Goal: Task Accomplishment & Management: Complete application form

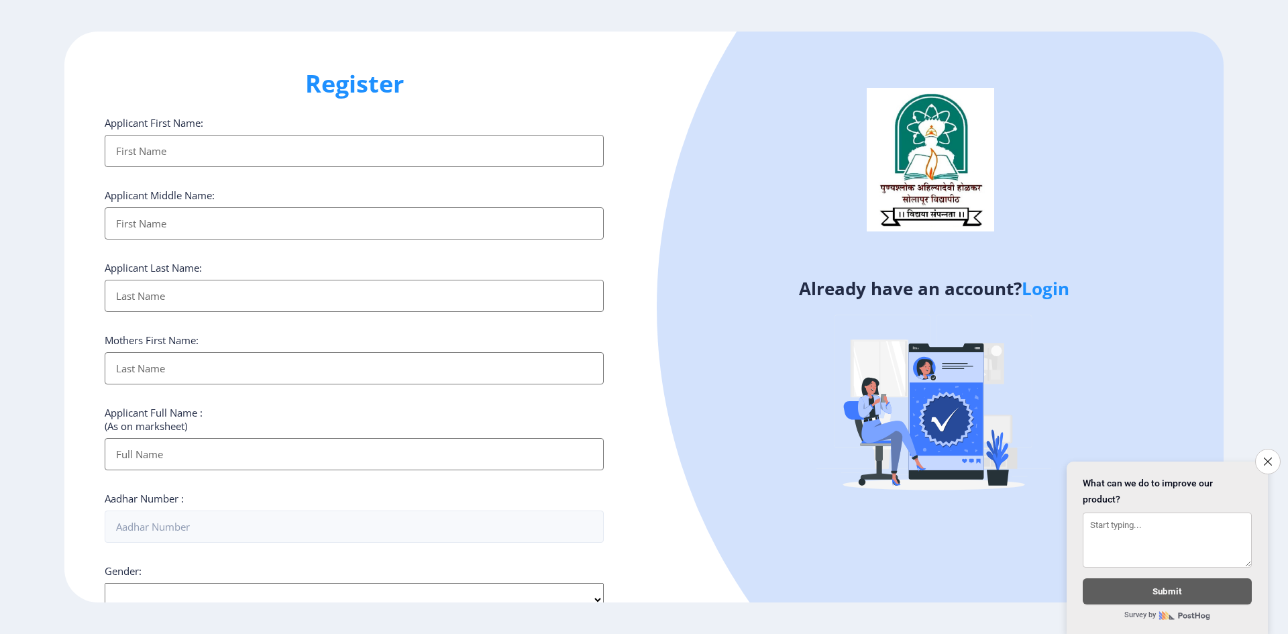
select select
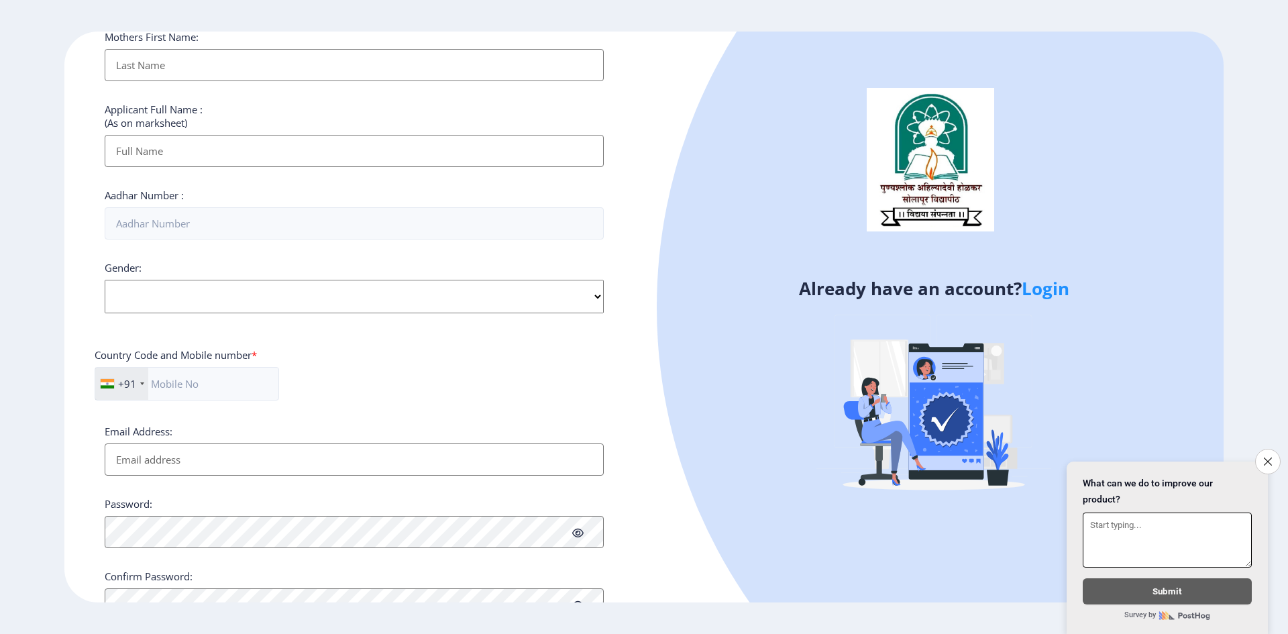
scroll to position [363, 0]
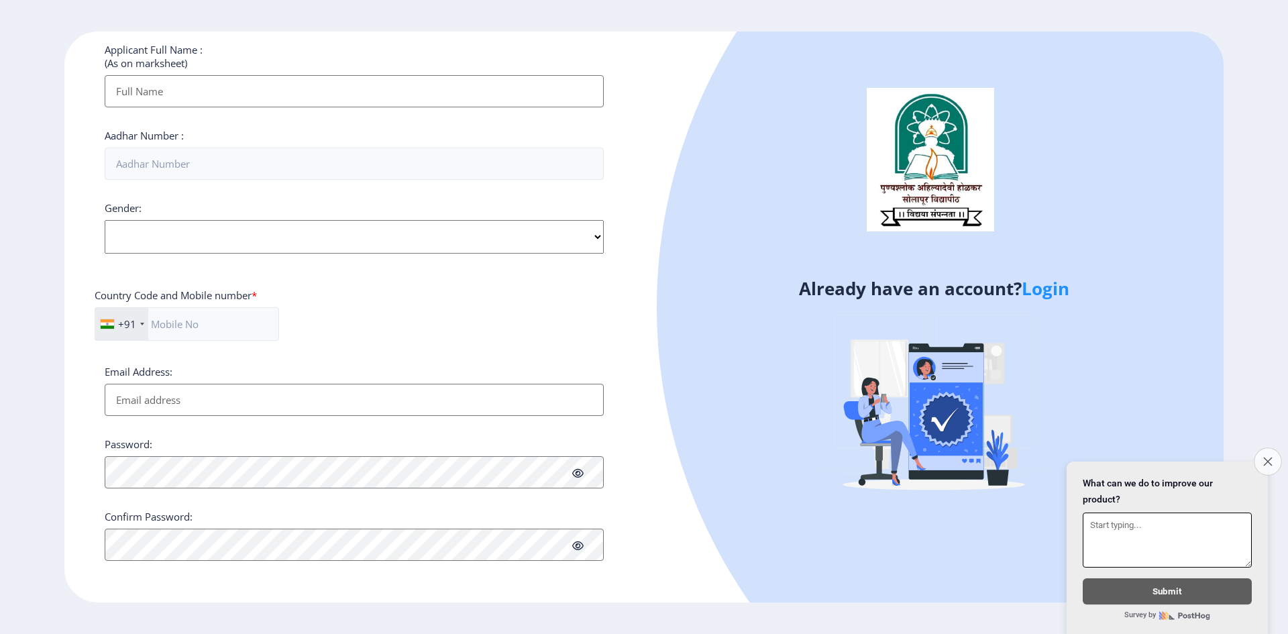
click at [1264, 457] on icon "Close survey" at bounding box center [1267, 461] width 9 height 9
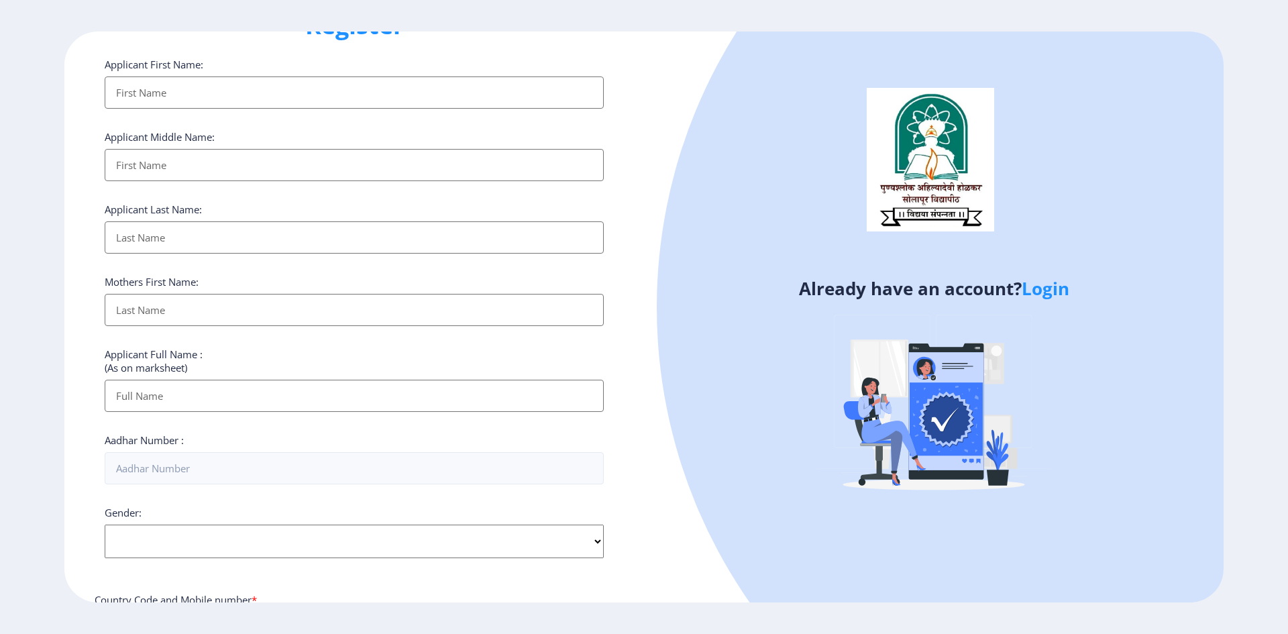
scroll to position [0, 0]
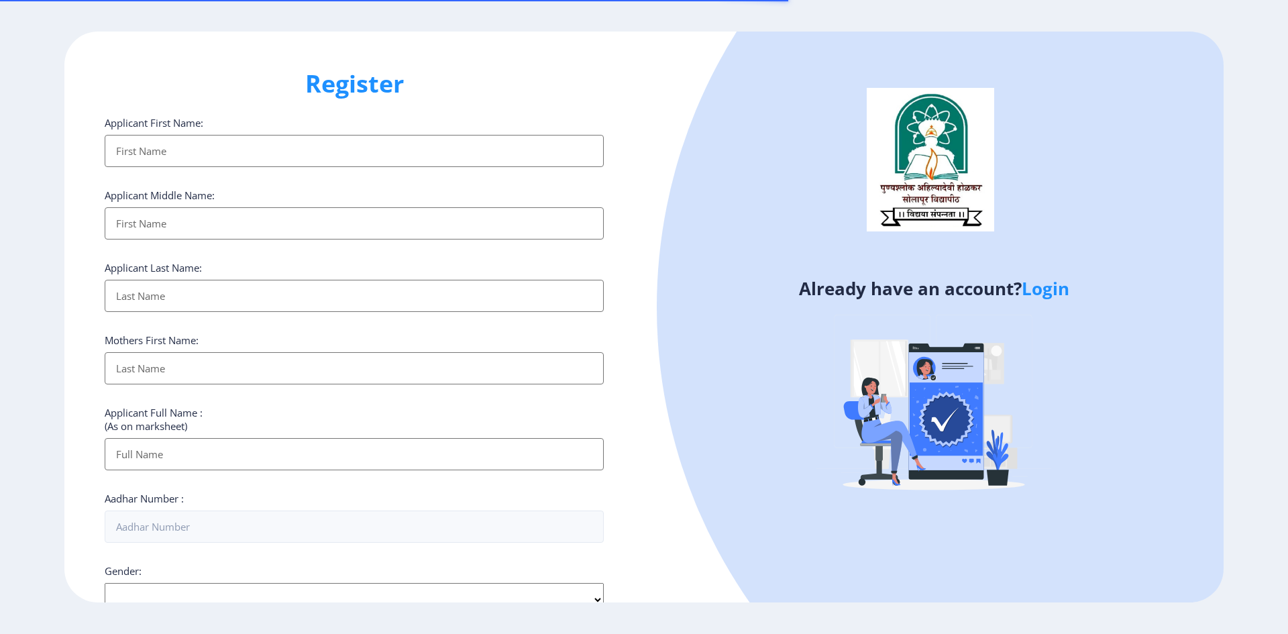
select select
click at [254, 149] on input "Applicant First Name:" at bounding box center [354, 151] width 499 height 32
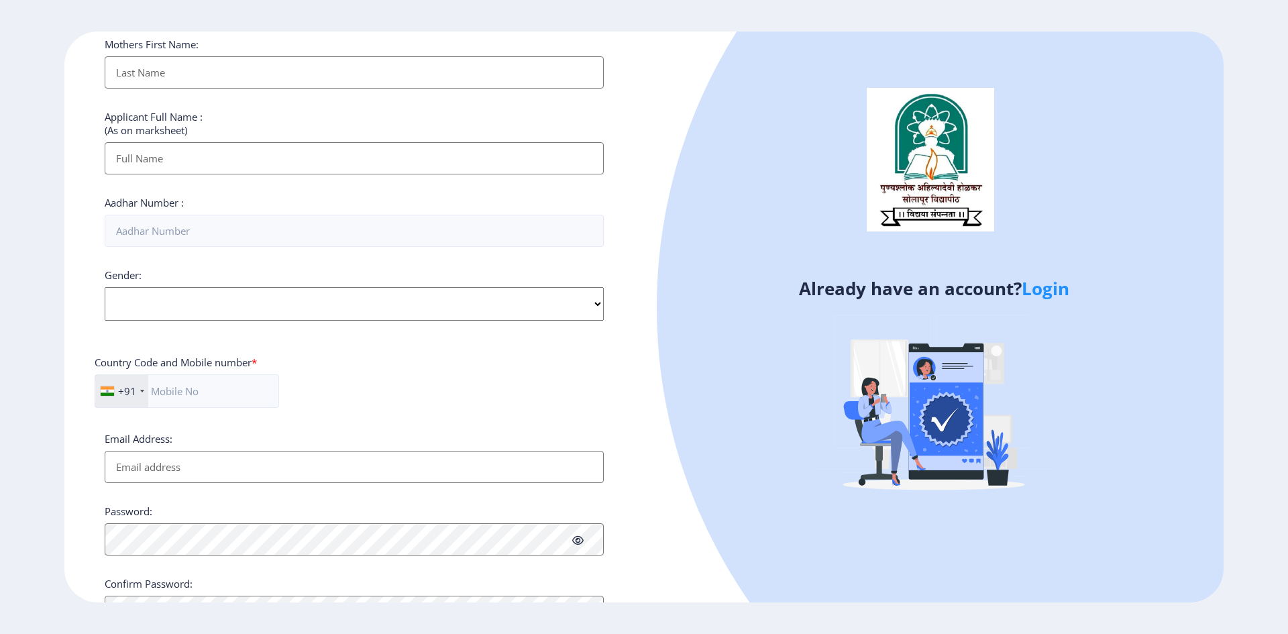
scroll to position [363, 0]
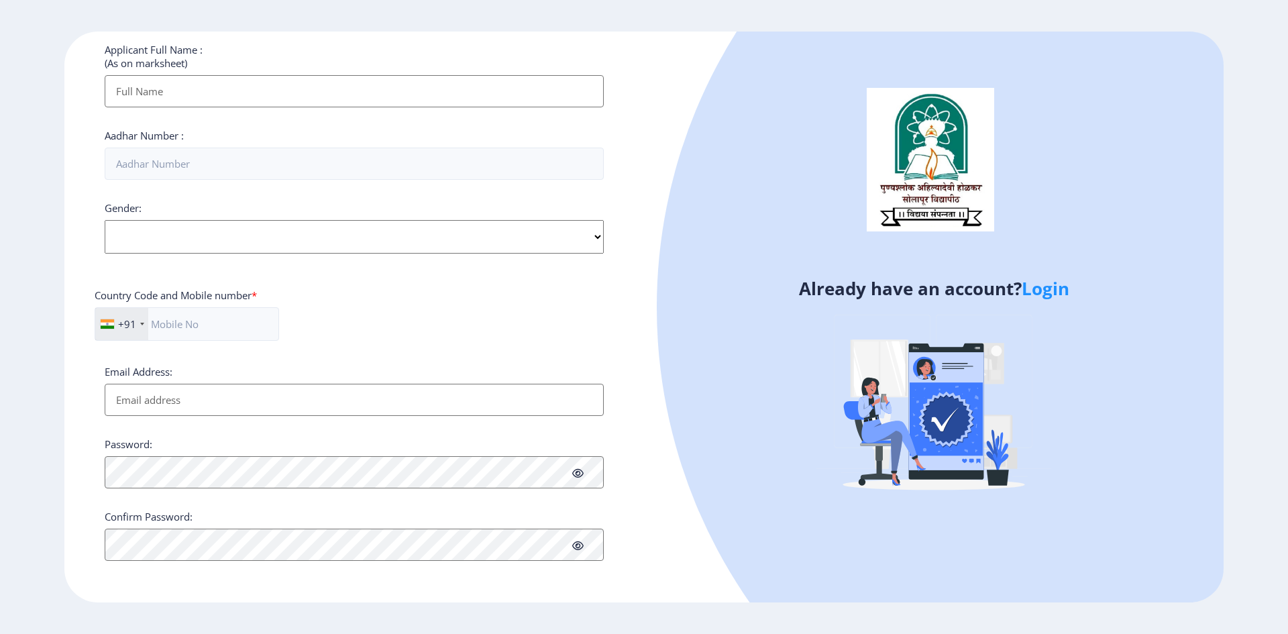
click at [665, 500] on div "Already have an account? Login" at bounding box center [934, 317] width 580 height 571
click at [466, 582] on div "Register Applicant First Name: Applicant Middle Name: Applicant Last Name: Moth…" at bounding box center [354, 317] width 580 height 571
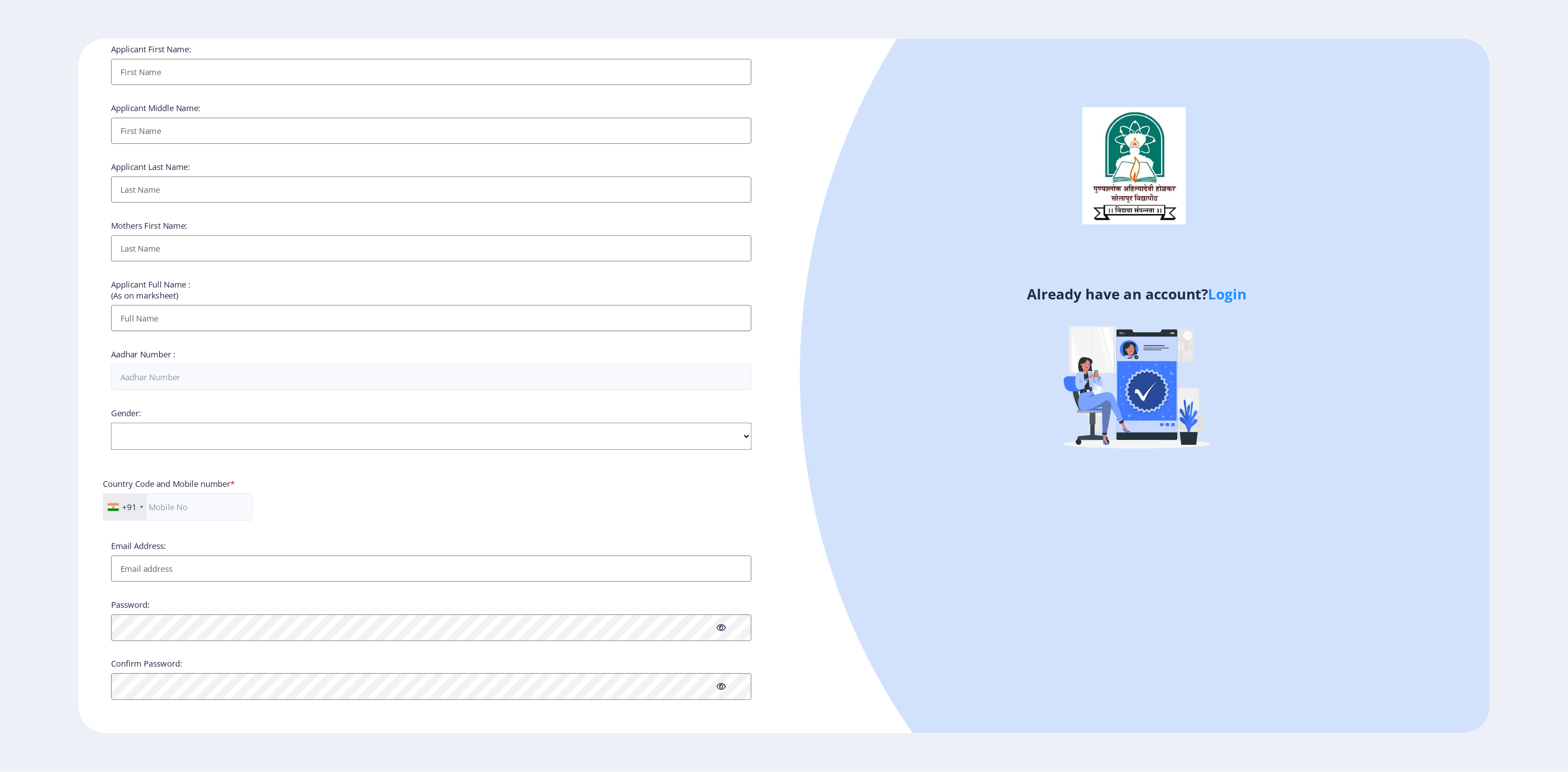
scroll to position [0, 0]
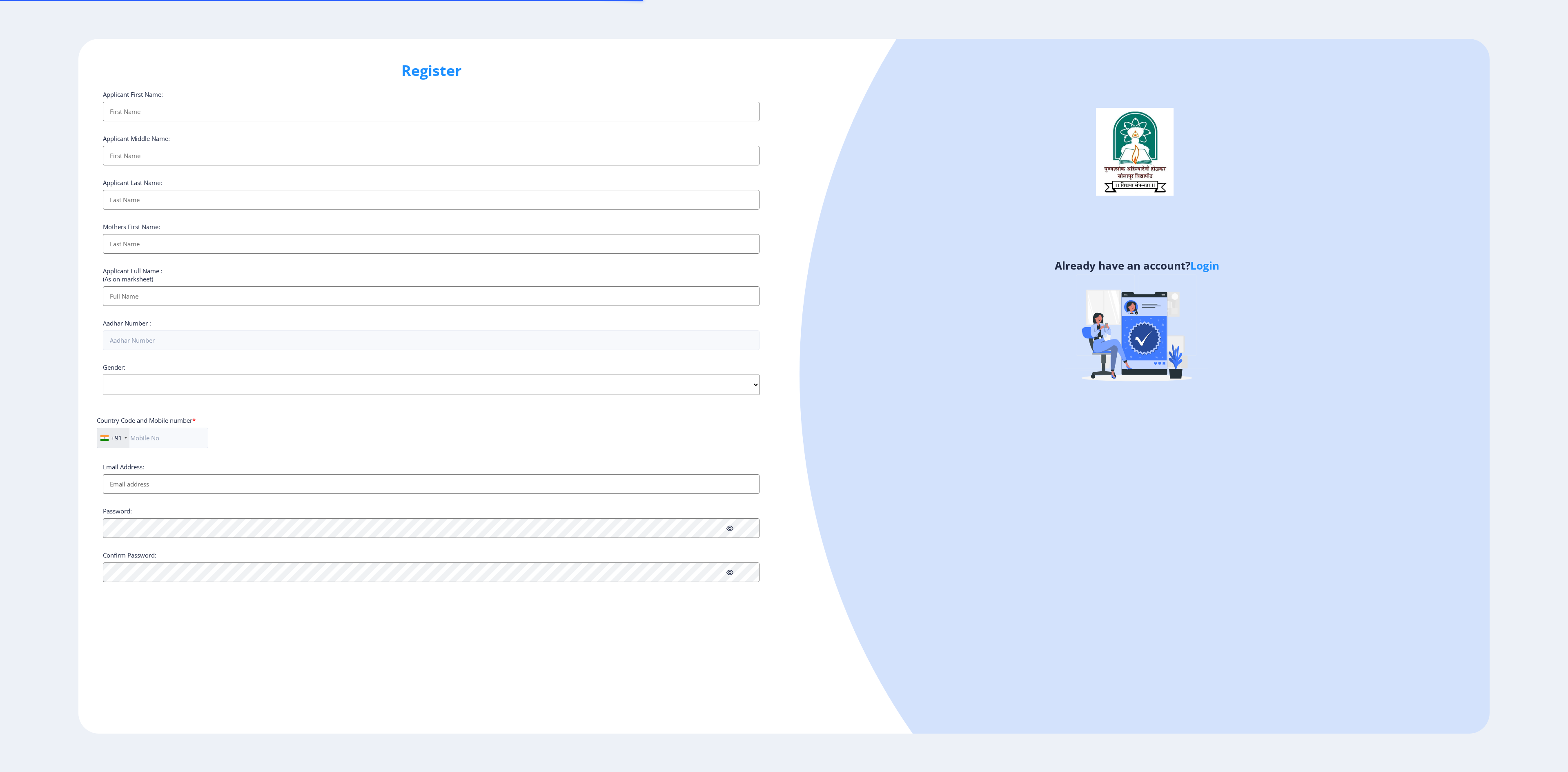
select select
click at [1200, 268] on link "Login" at bounding box center [1205, 265] width 29 height 15
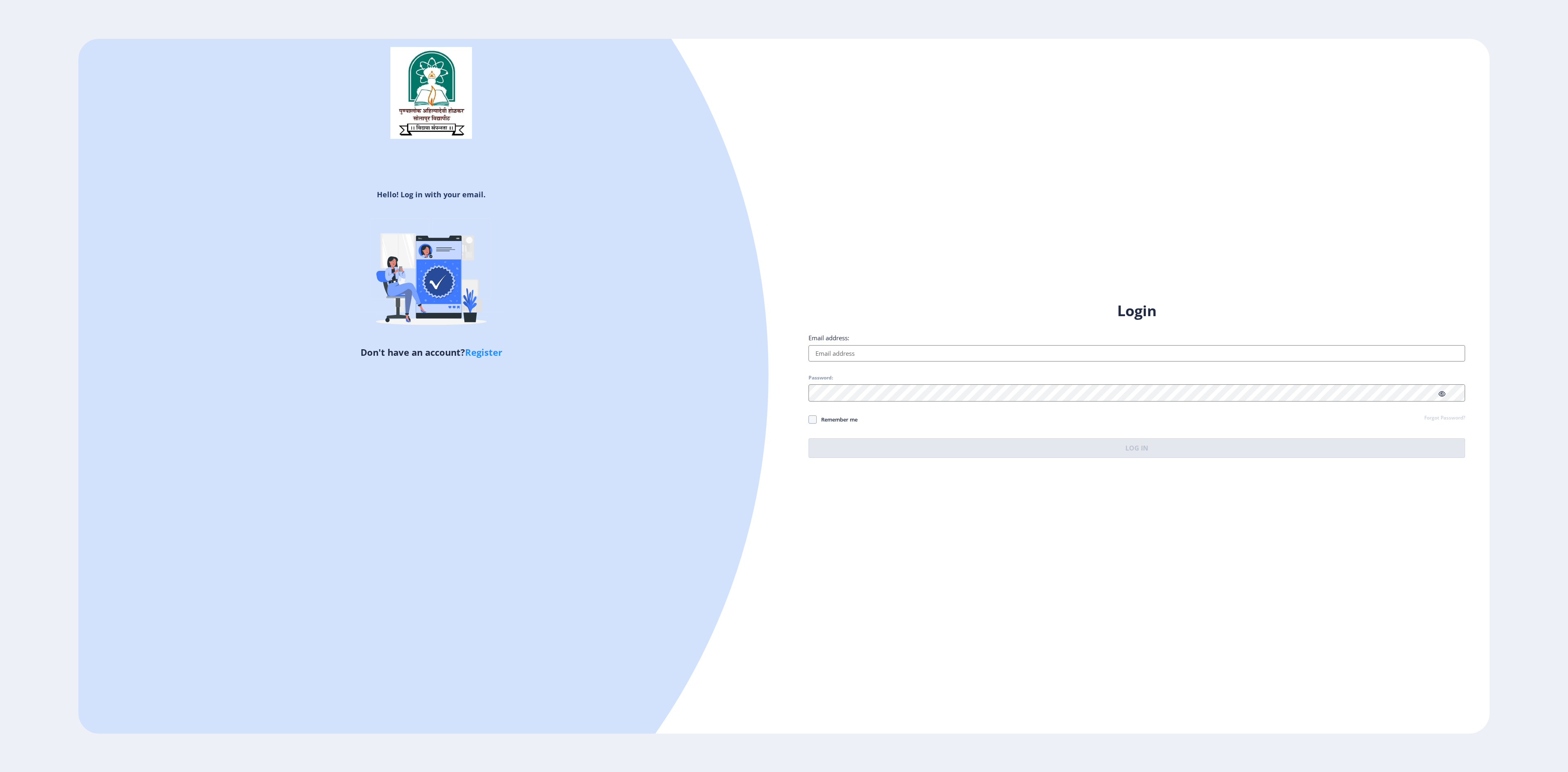
click at [951, 349] on input "Email address:" at bounding box center [1136, 353] width 657 height 16
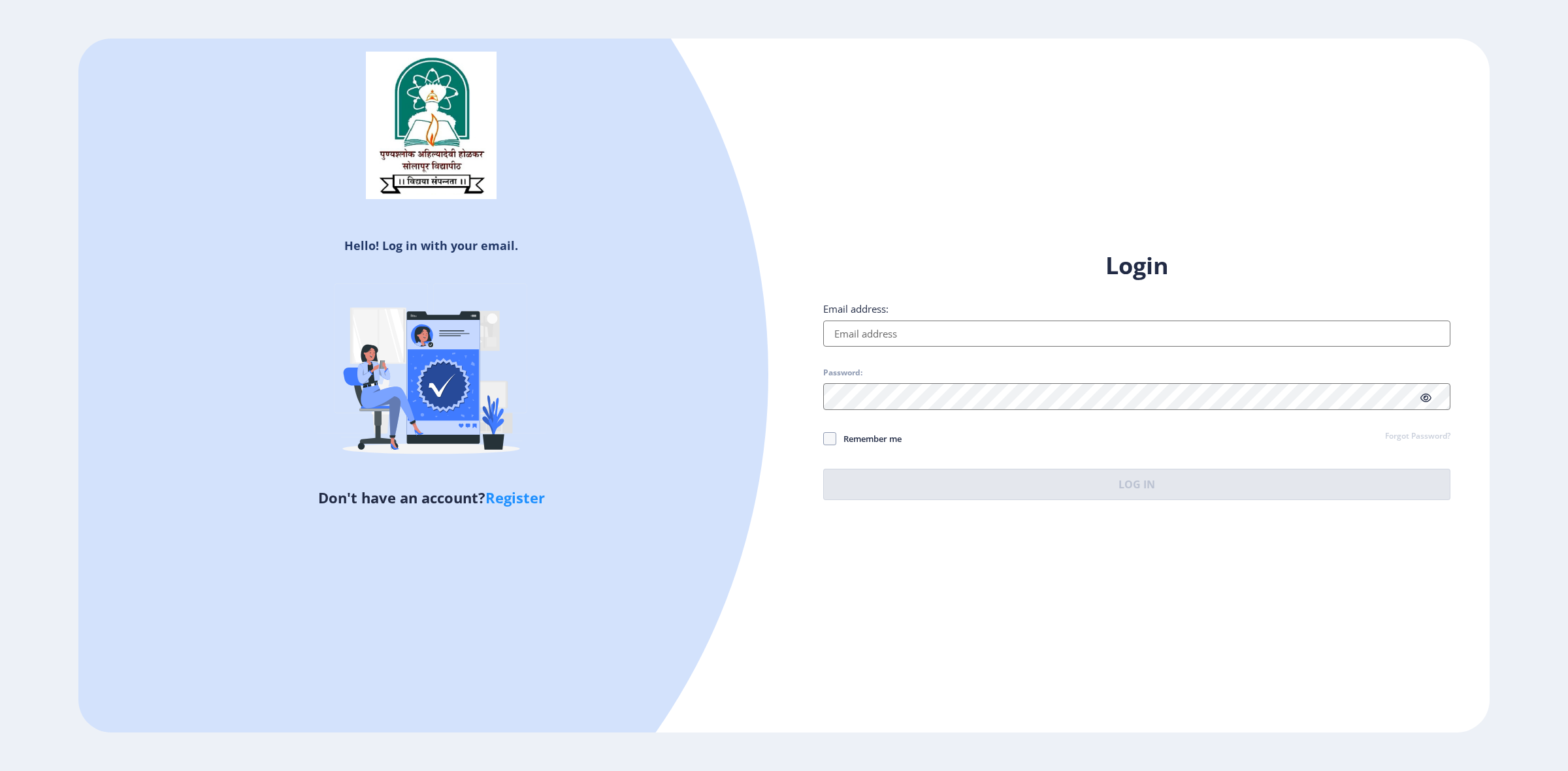
click at [516, 506] on link "Register" at bounding box center [514, 497] width 59 height 19
select select
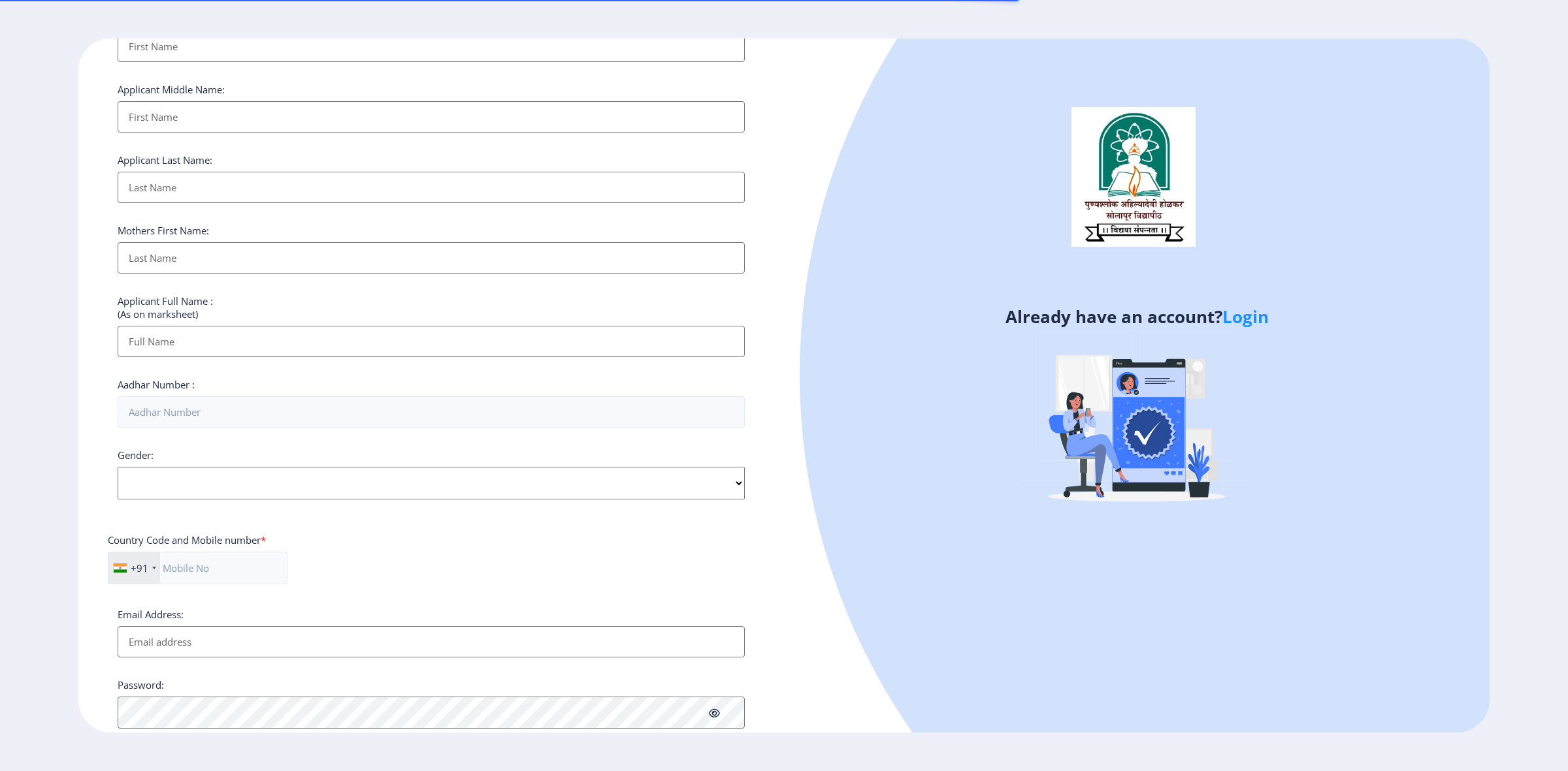
scroll to position [216, 0]
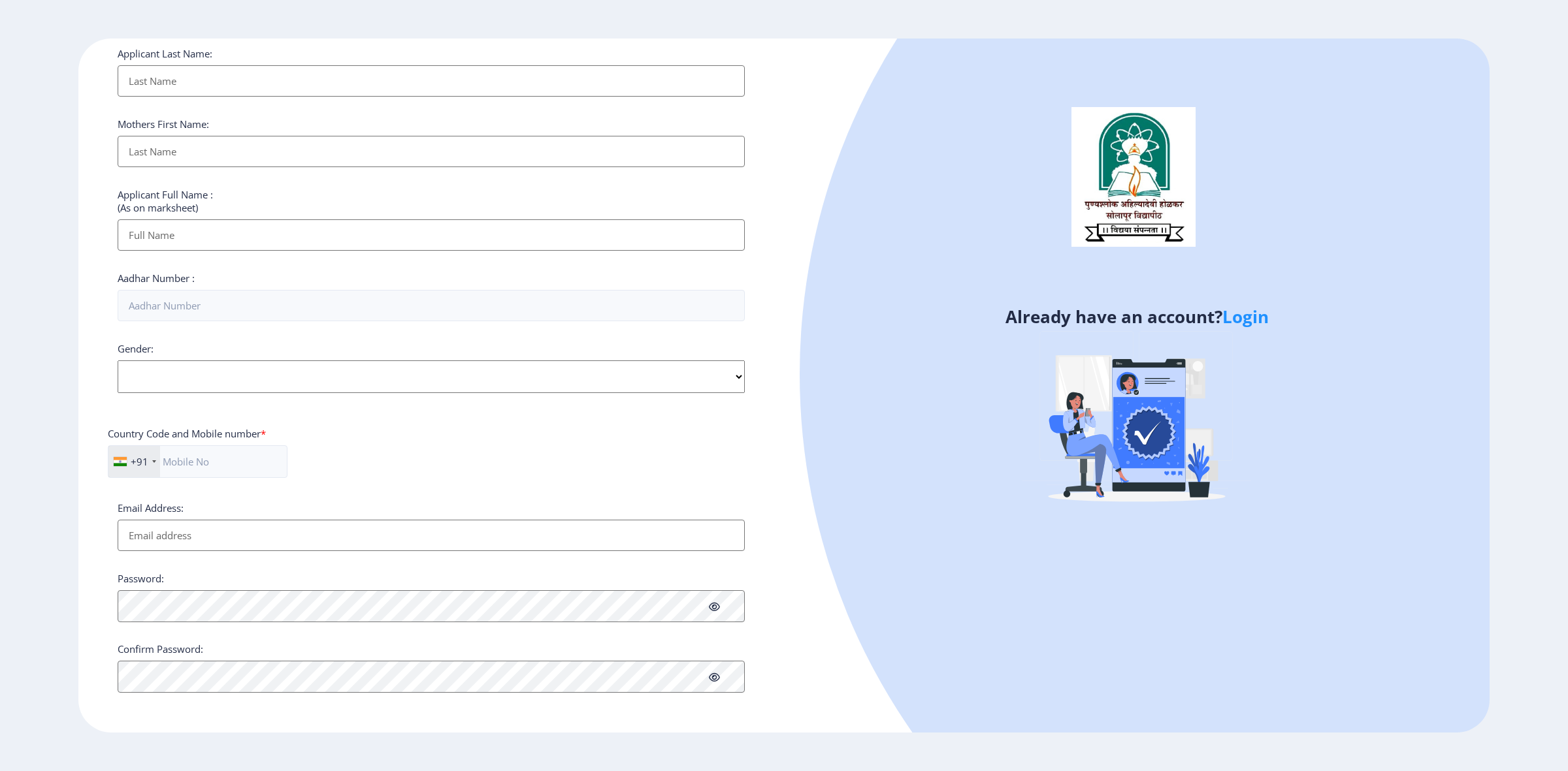
click at [710, 729] on div "Register Applicant First Name: Applicant Middle Name: Applicant Last Name: Moth…" at bounding box center [430, 386] width 705 height 694
click at [713, 731] on div "Register Applicant First Name: Applicant Middle Name: Applicant Last Name: Moth…" at bounding box center [430, 386] width 705 height 694
click at [721, 729] on div "Register Applicant First Name: Applicant Middle Name: Applicant Last Name: Moth…" at bounding box center [430, 386] width 705 height 694
click at [584, 704] on div "Register Applicant First Name: Applicant Middle Name: Applicant Last Name: Moth…" at bounding box center [430, 386] width 705 height 694
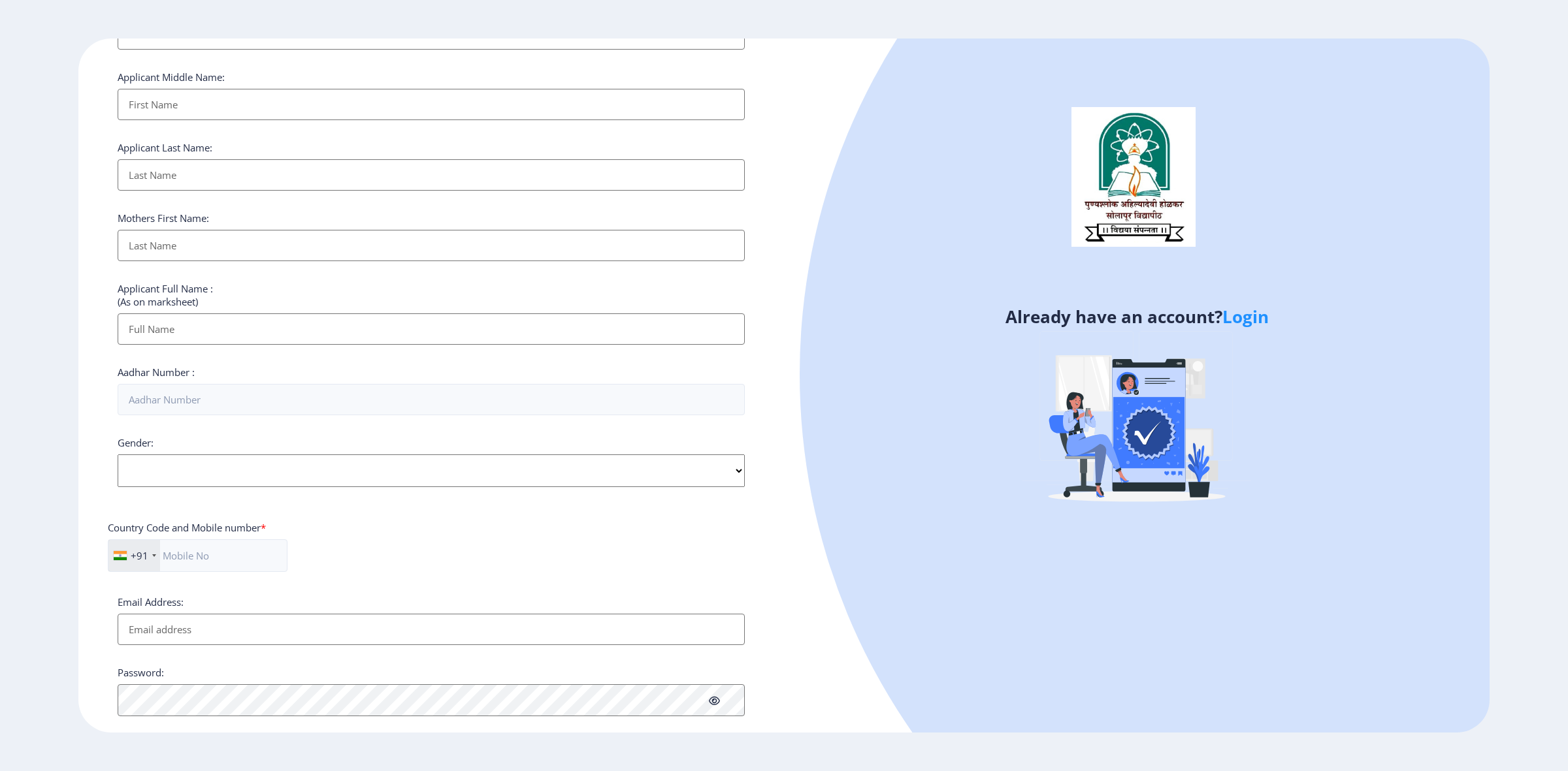
scroll to position [0, 0]
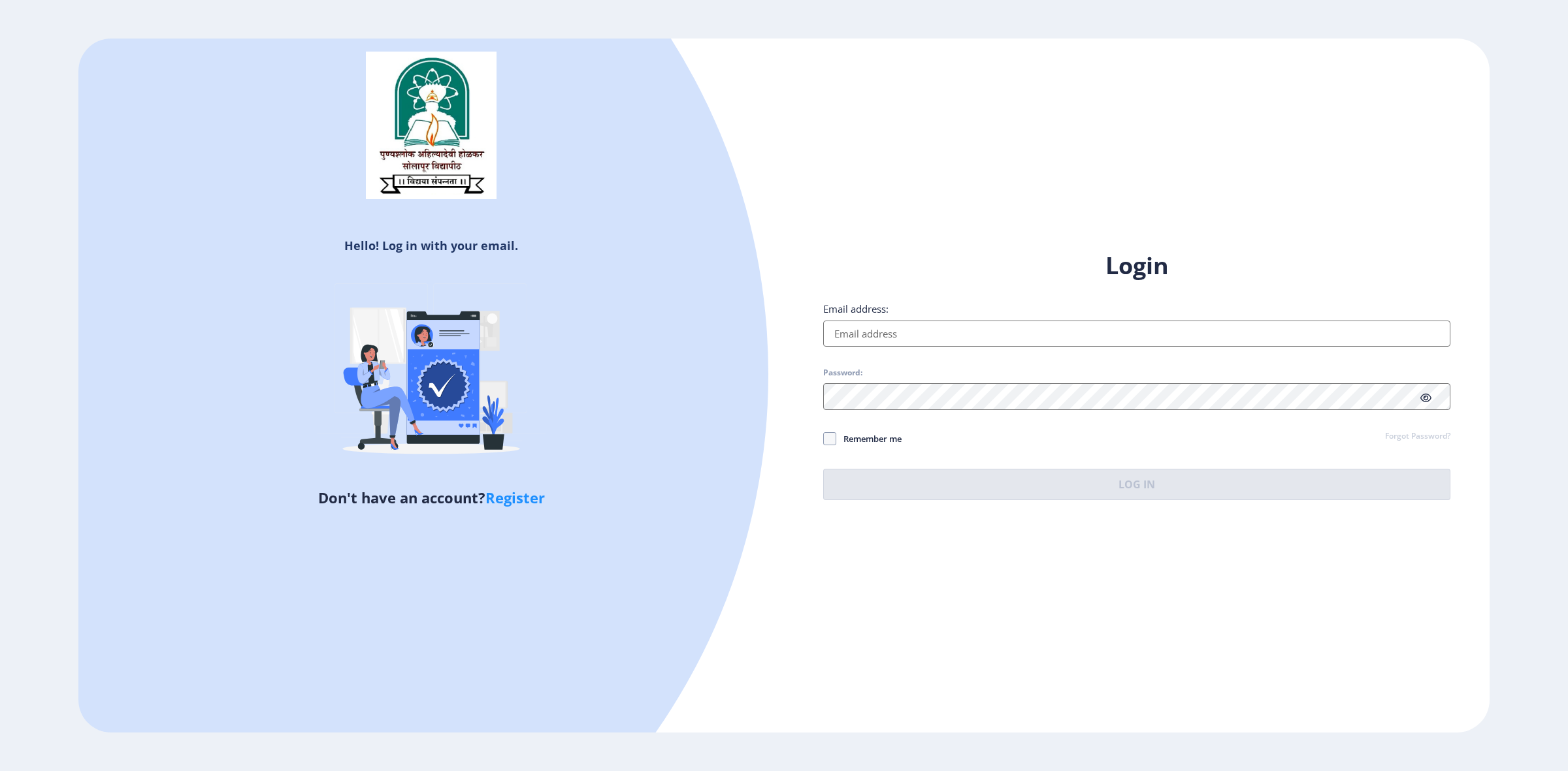
select select
